Goal: Learn about a topic

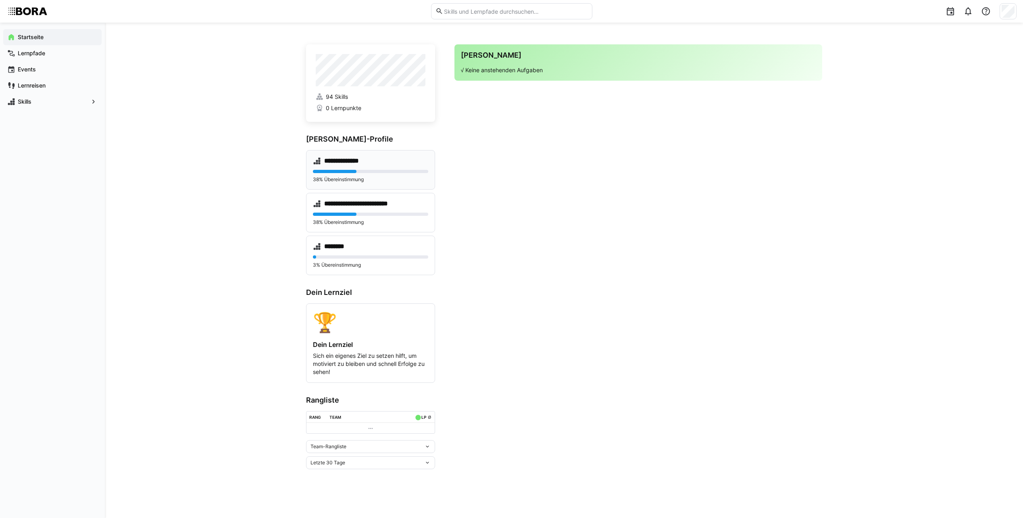
click at [365, 175] on div "38% Übereinstimmung" at bounding box center [370, 176] width 115 height 13
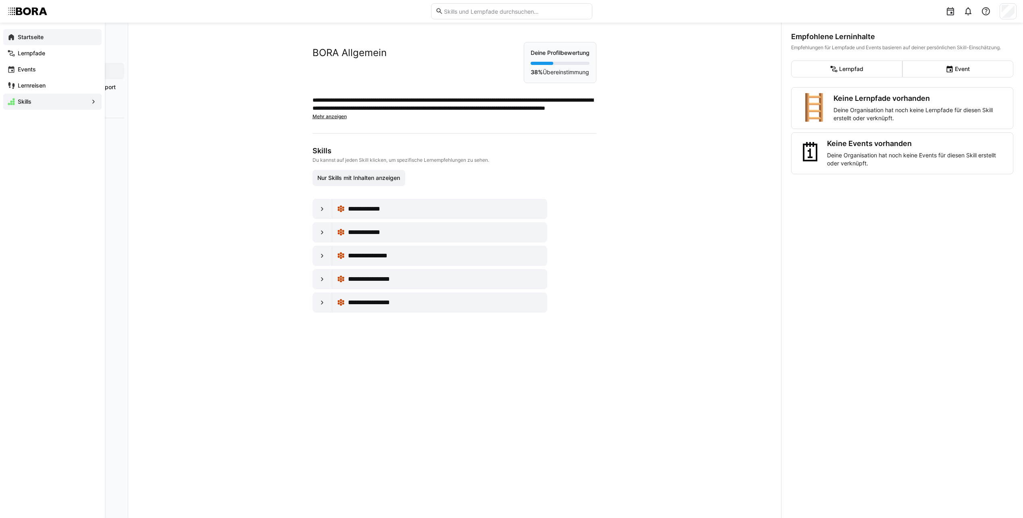
click at [0, 0] on app-navigation-label "Startseite" at bounding box center [0, 0] width 0 height 0
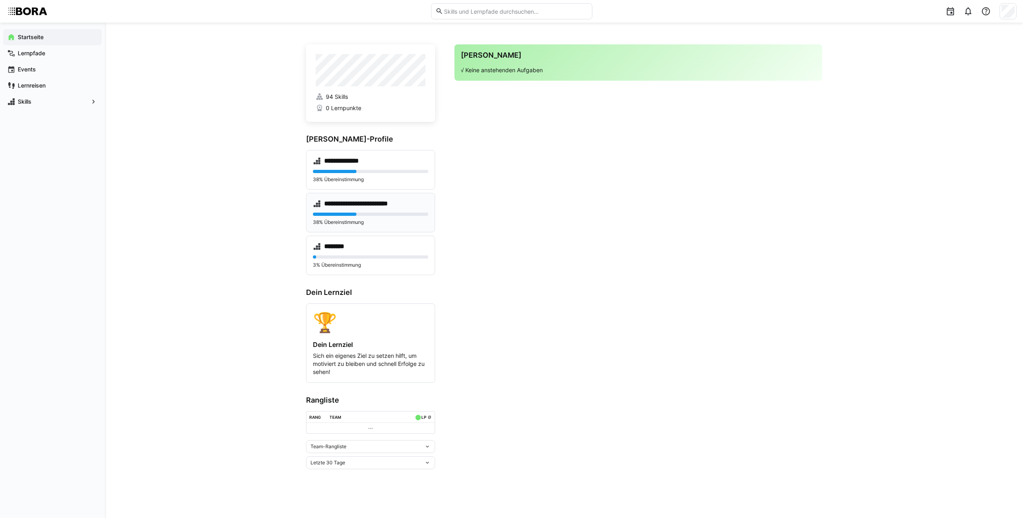
click at [379, 209] on div "**********" at bounding box center [370, 213] width 129 height 40
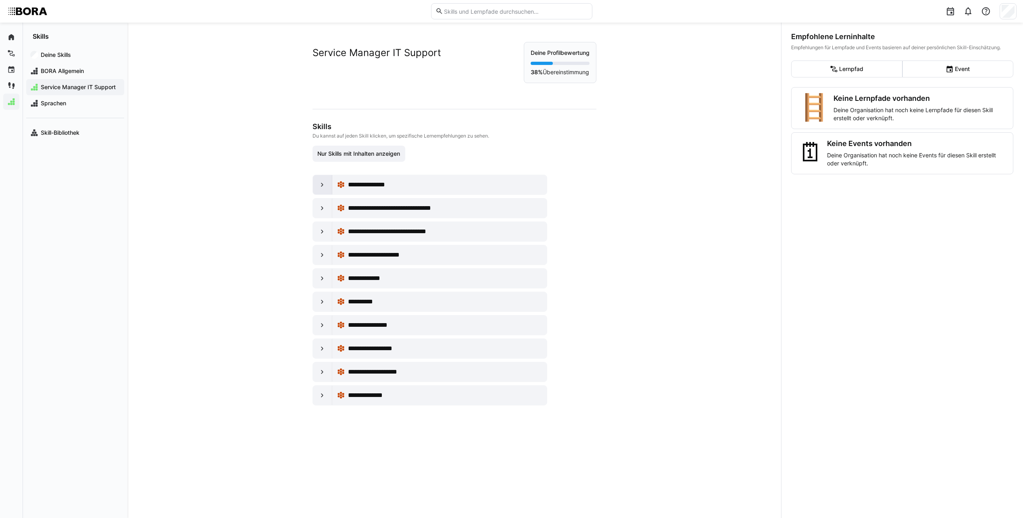
click at [318, 185] on eds-icon at bounding box center [322, 185] width 8 height 8
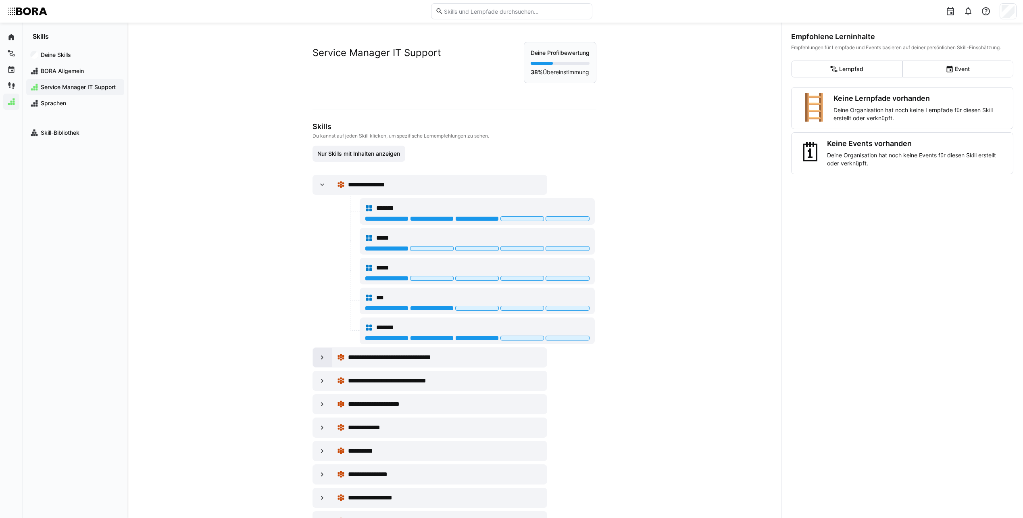
click at [318, 361] on eds-icon at bounding box center [322, 357] width 8 height 8
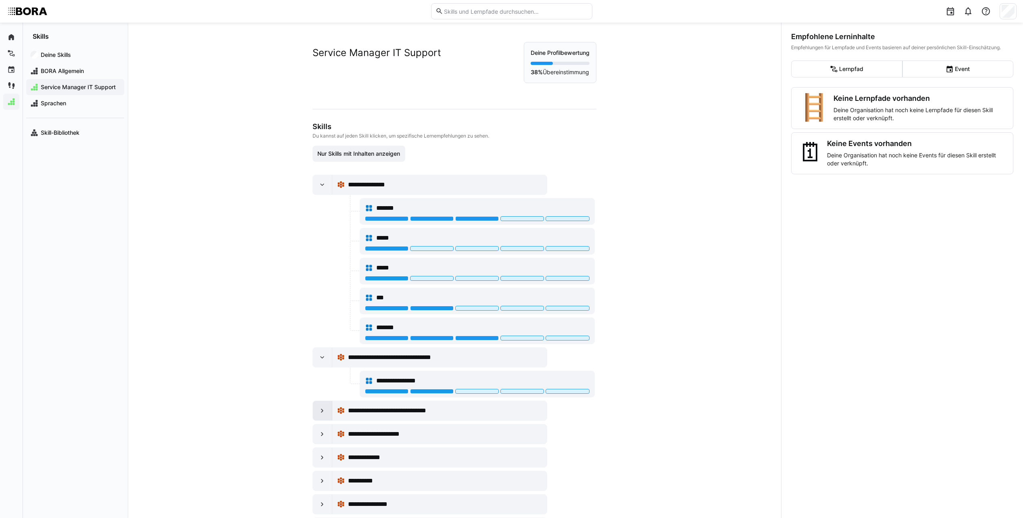
click at [319, 412] on eds-icon at bounding box center [322, 410] width 8 height 8
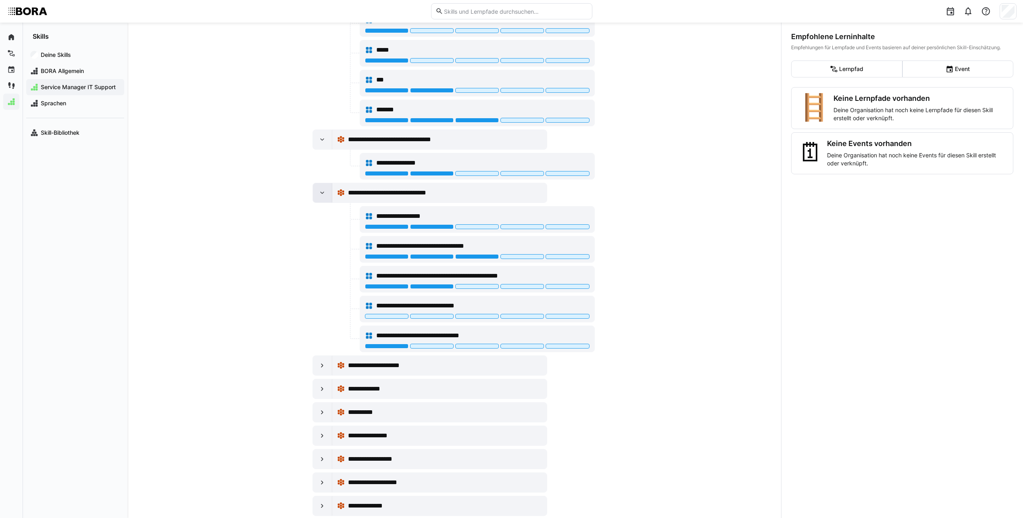
scroll to position [235, 0]
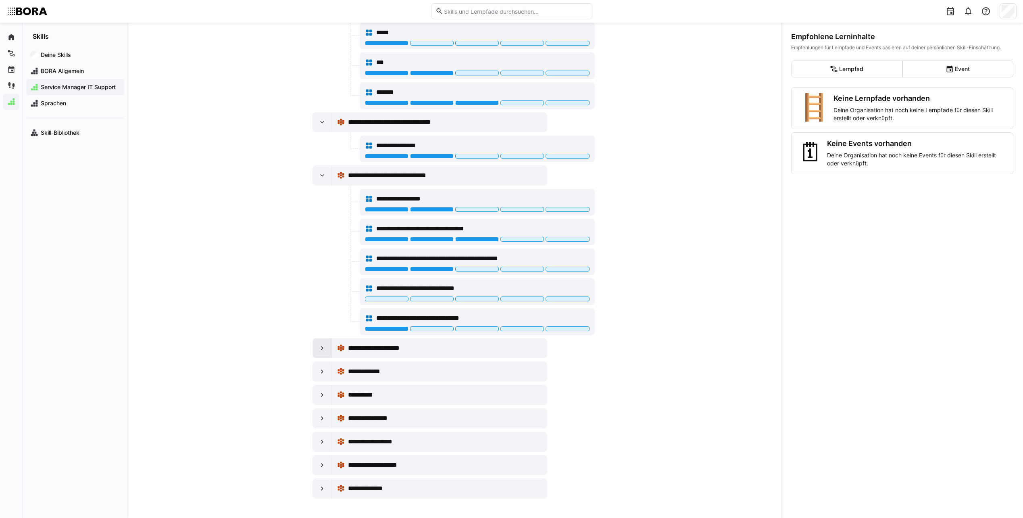
click at [319, 350] on eds-icon at bounding box center [322, 348] width 8 height 8
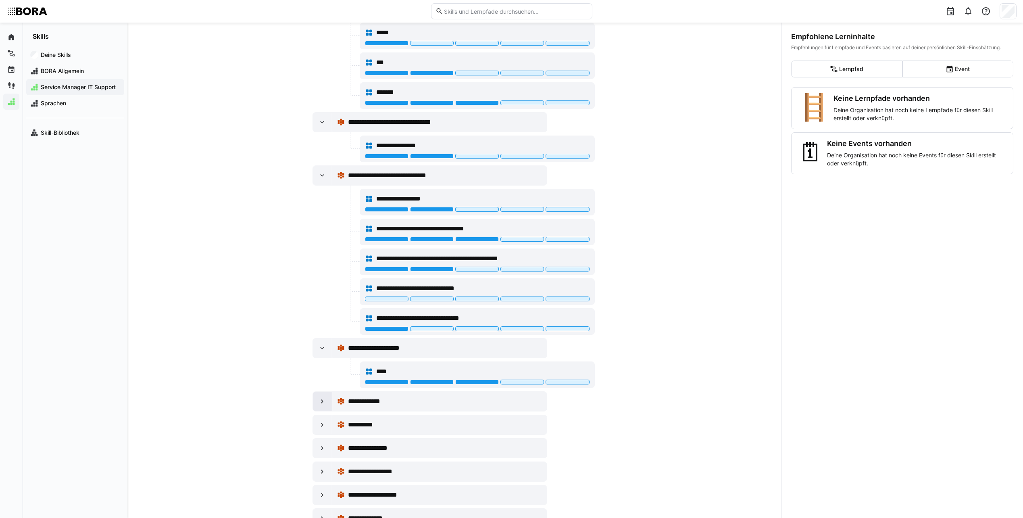
click at [322, 404] on eds-icon at bounding box center [322, 401] width 8 height 8
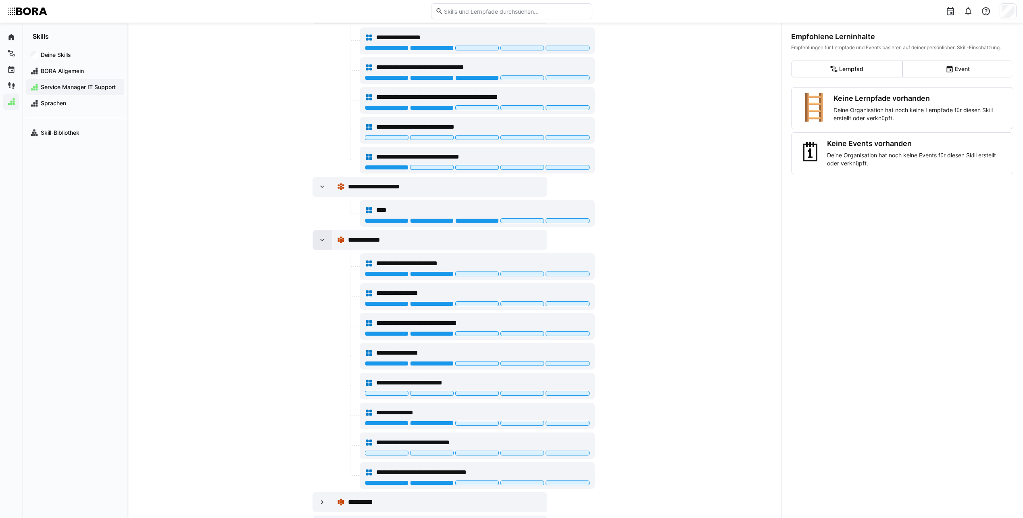
scroll to position [504, 0]
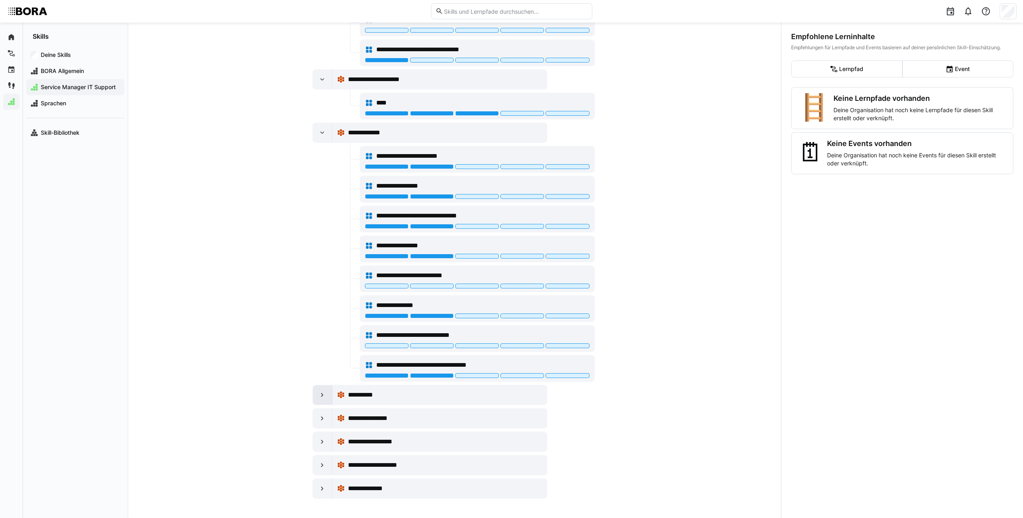
click at [319, 398] on eds-icon at bounding box center [322, 395] width 8 height 8
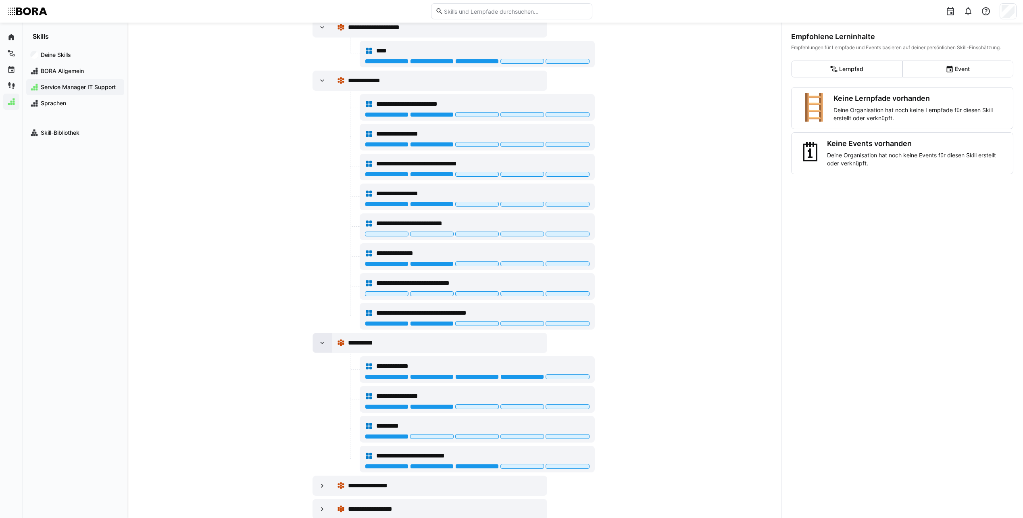
scroll to position [623, 0]
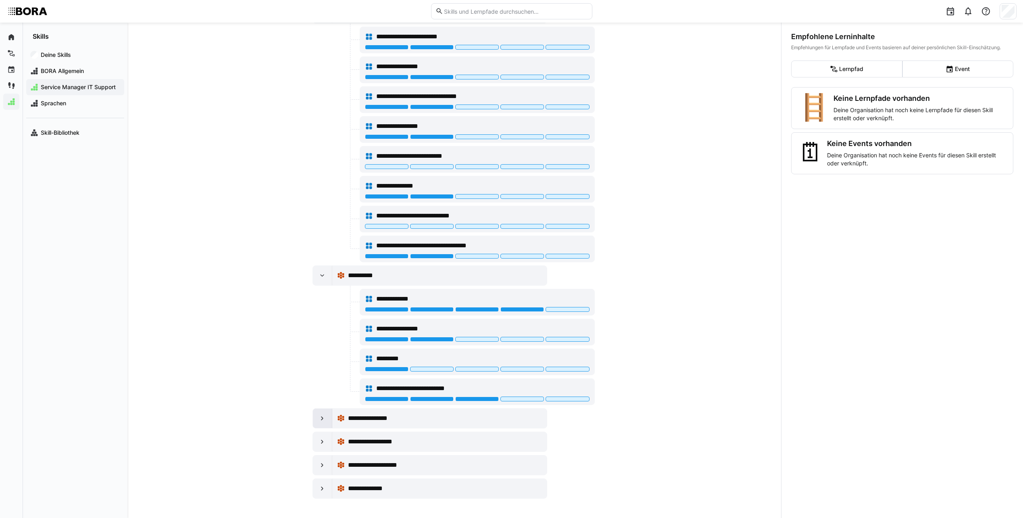
click at [320, 416] on eds-icon at bounding box center [322, 418] width 8 height 8
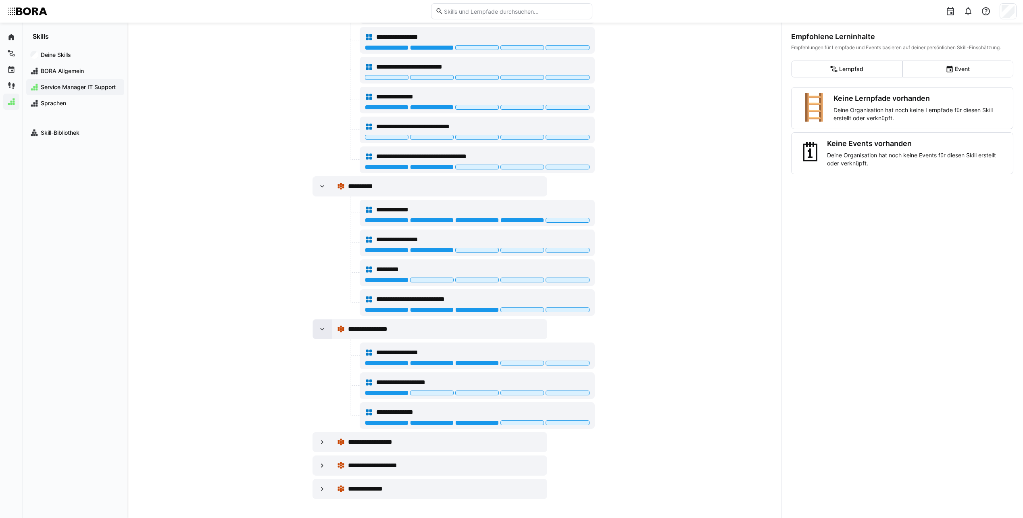
scroll to position [713, 0]
click at [318, 440] on eds-icon at bounding box center [322, 442] width 8 height 8
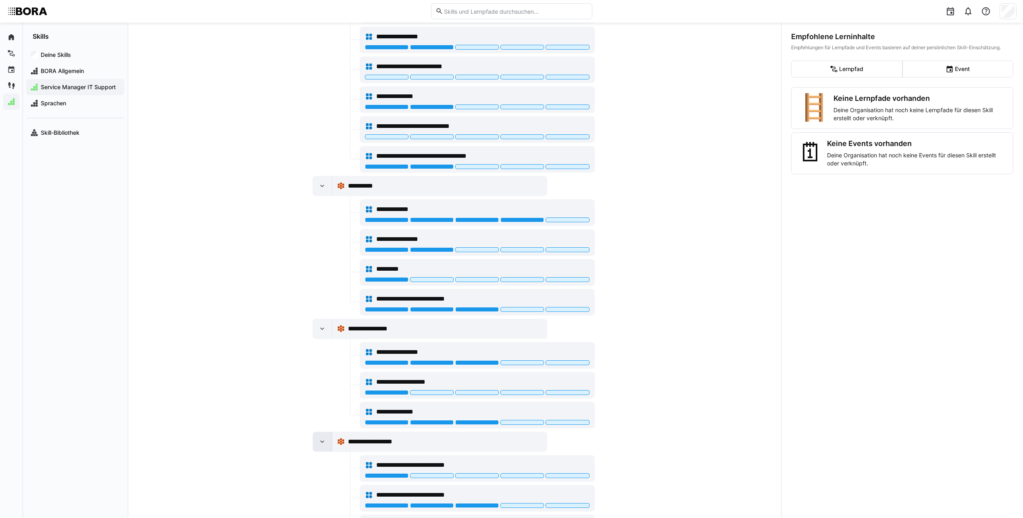
scroll to position [832, 0]
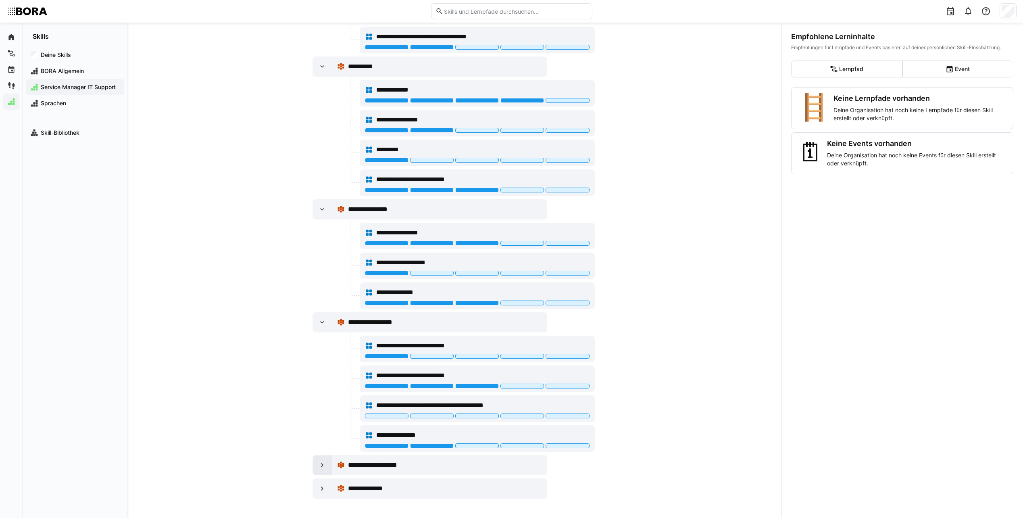
click at [320, 466] on eds-icon at bounding box center [322, 465] width 8 height 8
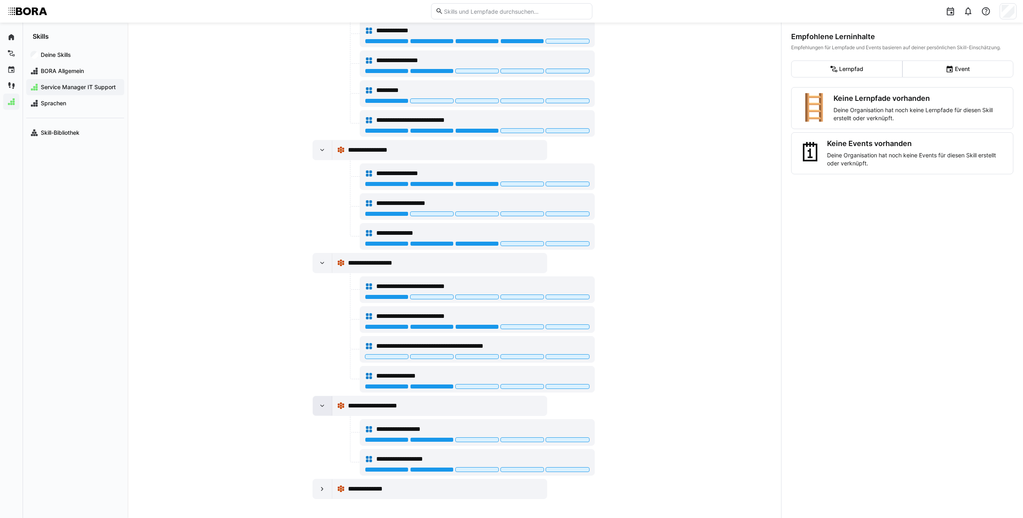
scroll to position [892, 0]
click at [321, 485] on eds-icon at bounding box center [322, 488] width 8 height 8
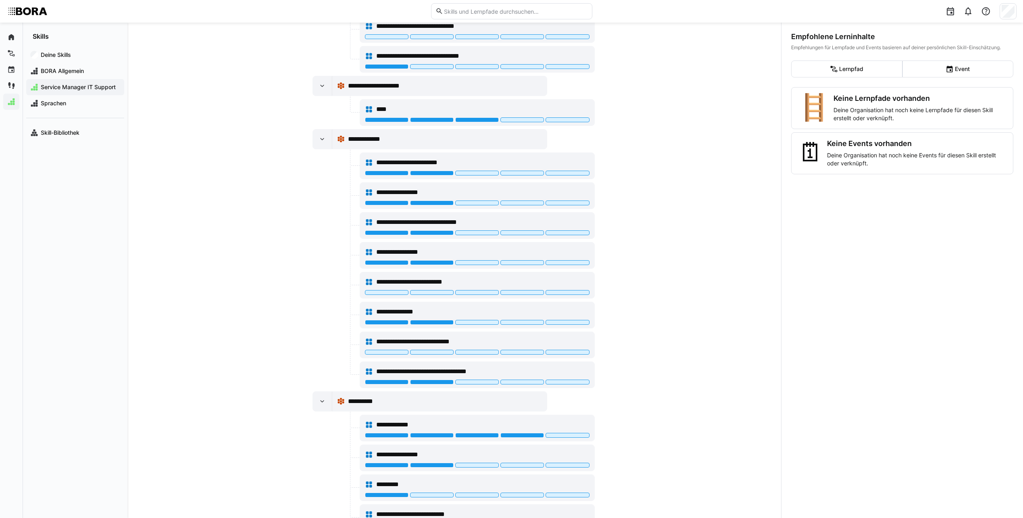
scroll to position [478, 0]
